Goal: Transaction & Acquisition: Purchase product/service

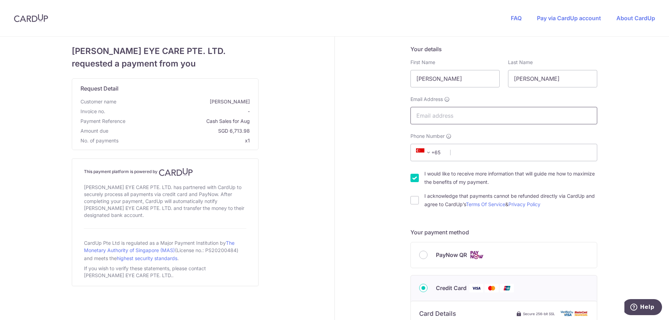
click at [455, 116] on input "Email Address" at bounding box center [503, 115] width 187 height 17
type input "[EMAIL_ADDRESS][DOMAIN_NAME]"
click at [451, 154] on input "Phone Number" at bounding box center [503, 152] width 187 height 17
type input "82288785"
click at [350, 174] on div "Your details First Name [PERSON_NAME] Last Name [PERSON_NAME] Email Address [EM…" at bounding box center [504, 317] width 338 height 560
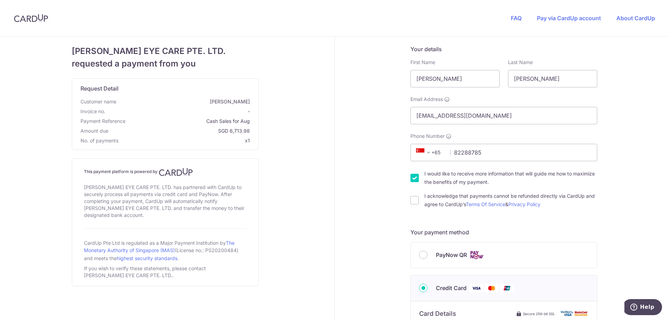
click at [414, 180] on input "I would like to receive more information that will guide me how to maximize the…" at bounding box center [414, 178] width 8 height 8
checkbox input "false"
click at [360, 177] on div "Your details First Name [PERSON_NAME] Last Name [PERSON_NAME] Email Address [EM…" at bounding box center [504, 317] width 338 height 560
click at [412, 200] on input "I acknowledge that payments cannot be refunded directly via CardUp and agree to…" at bounding box center [414, 200] width 8 height 8
checkbox input "true"
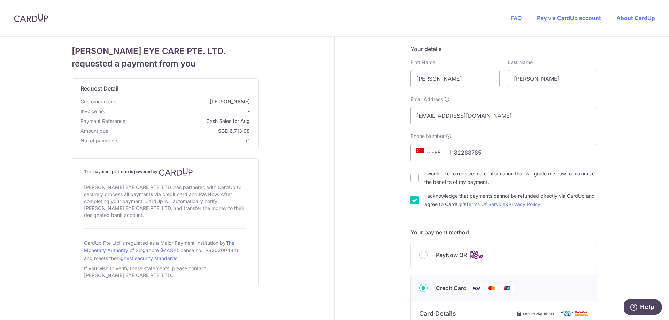
click at [361, 196] on div "Your details First Name [PERSON_NAME] Last Name [PERSON_NAME] Email Address [EM…" at bounding box center [504, 317] width 338 height 560
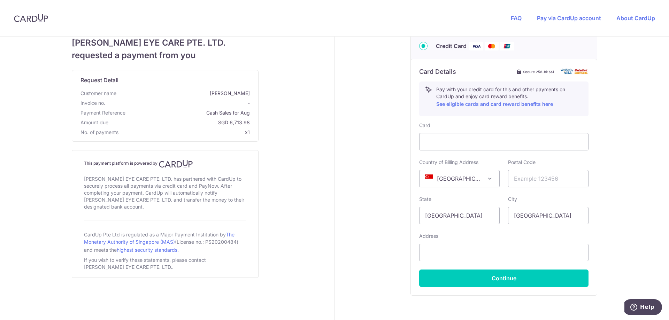
scroll to position [244, 0]
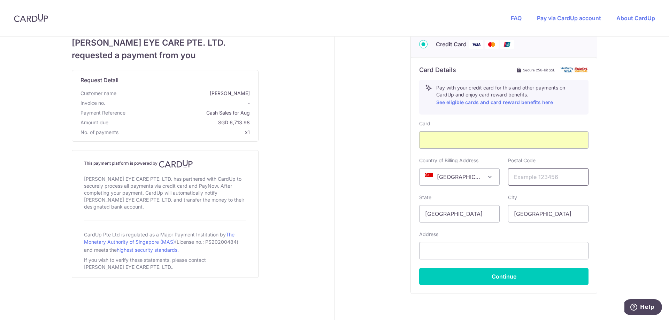
click at [523, 176] on input "text" at bounding box center [548, 176] width 80 height 17
type input "588378"
click at [455, 247] on input "text" at bounding box center [503, 250] width 169 height 17
type input "[STREET_ADDRESS]"
click at [385, 244] on div "Your details First Name [PERSON_NAME] Last Name [PERSON_NAME] Email Address [EM…" at bounding box center [504, 73] width 338 height 560
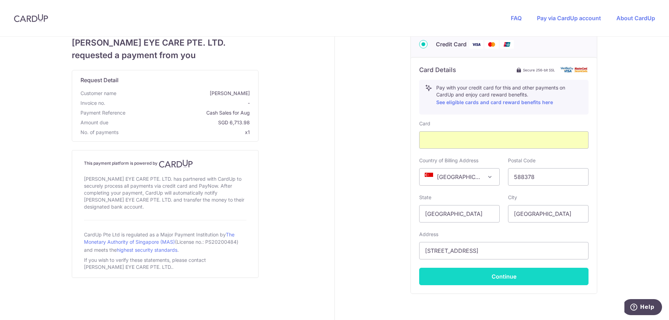
click at [484, 279] on button "Continue" at bounding box center [503, 276] width 169 height 17
click at [504, 279] on button "Continue" at bounding box center [503, 276] width 169 height 17
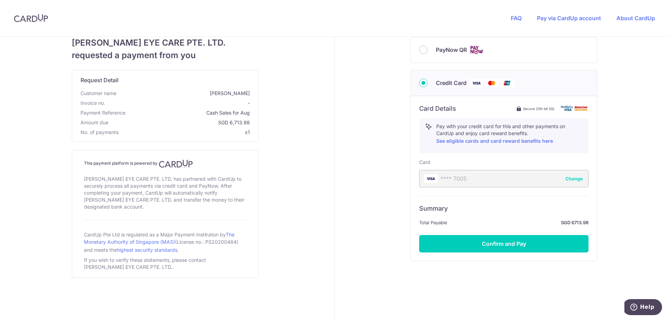
scroll to position [205, 0]
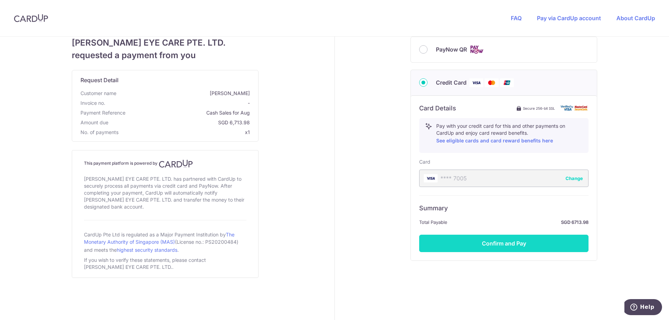
click at [492, 242] on button "Confirm and Pay" at bounding box center [503, 243] width 169 height 17
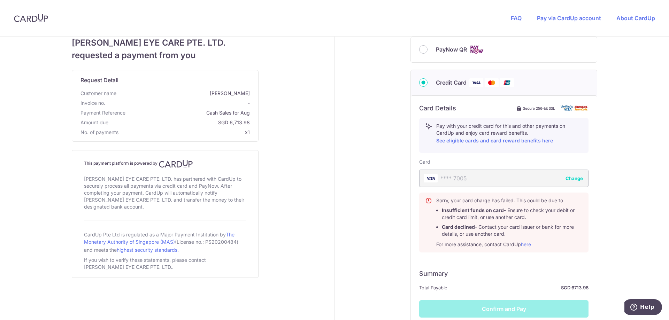
click at [316, 124] on div "[PERSON_NAME] EYE CARE PTE. LTD. requested a payment from you Request Detail Cu…" at bounding box center [165, 108] width 338 height 554
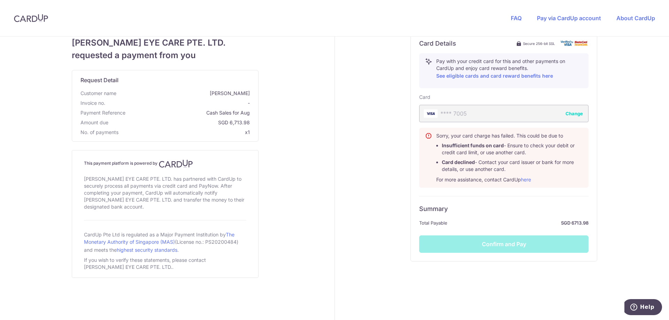
scroll to position [271, 0]
click at [572, 113] on button "Change" at bounding box center [573, 112] width 17 height 7
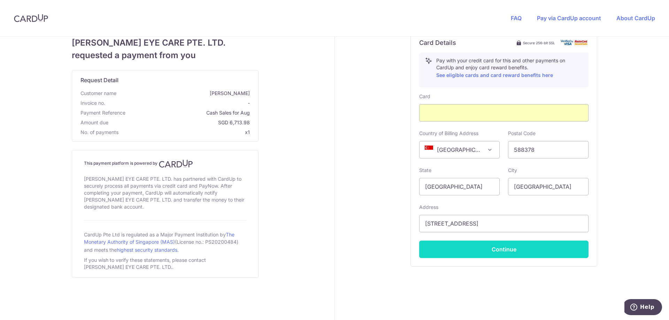
click at [500, 250] on button "Continue" at bounding box center [503, 249] width 169 height 17
type input "**** 3922"
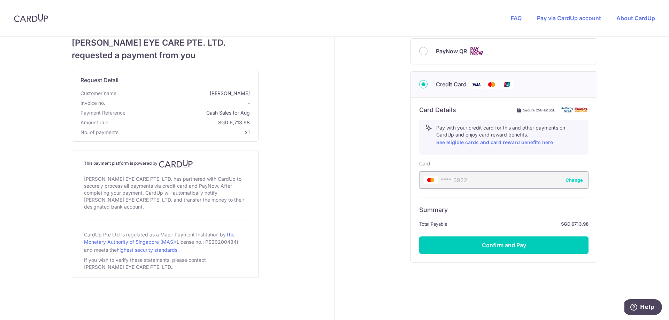
scroll to position [205, 0]
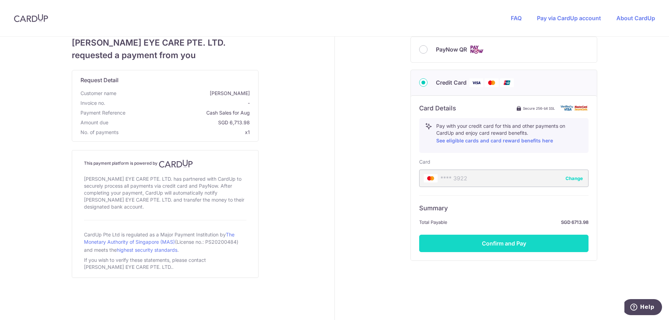
click at [497, 242] on button "Confirm and Pay" at bounding box center [503, 243] width 169 height 17
